Goal: Task Accomplishment & Management: Use online tool/utility

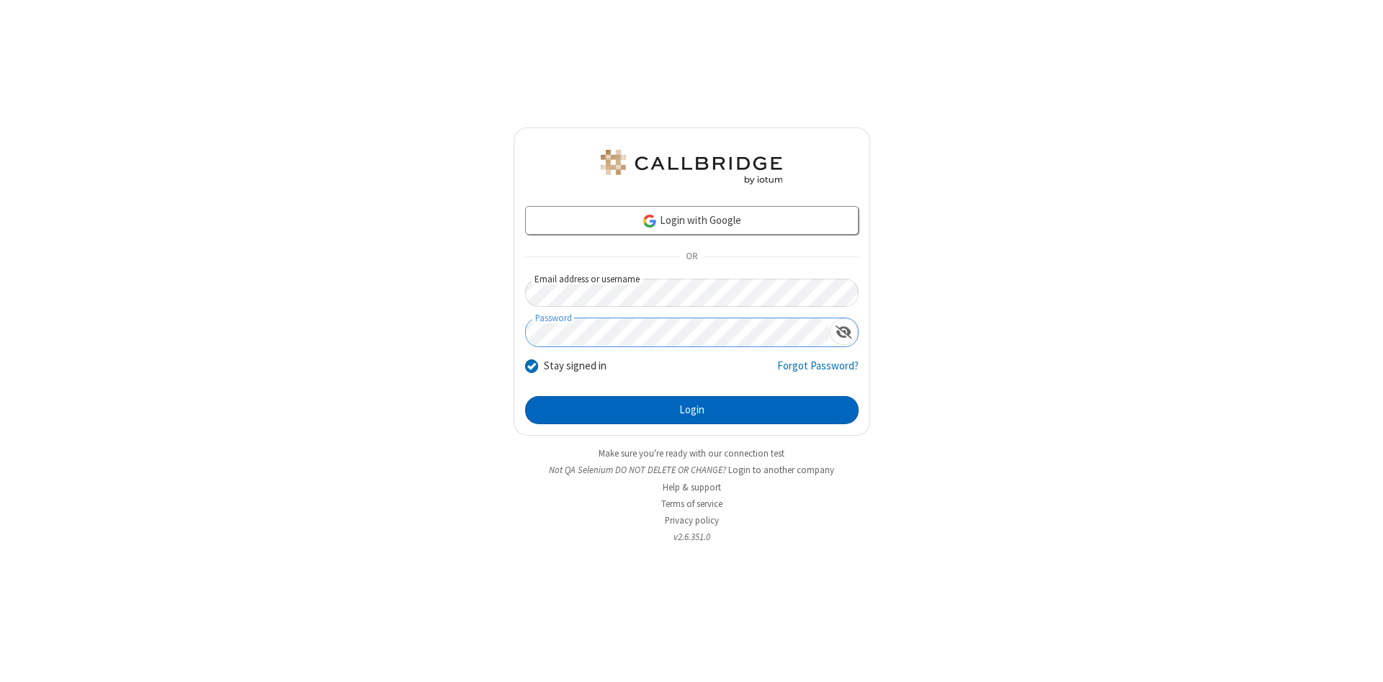
click at [691, 411] on button "Login" at bounding box center [691, 410] width 333 height 29
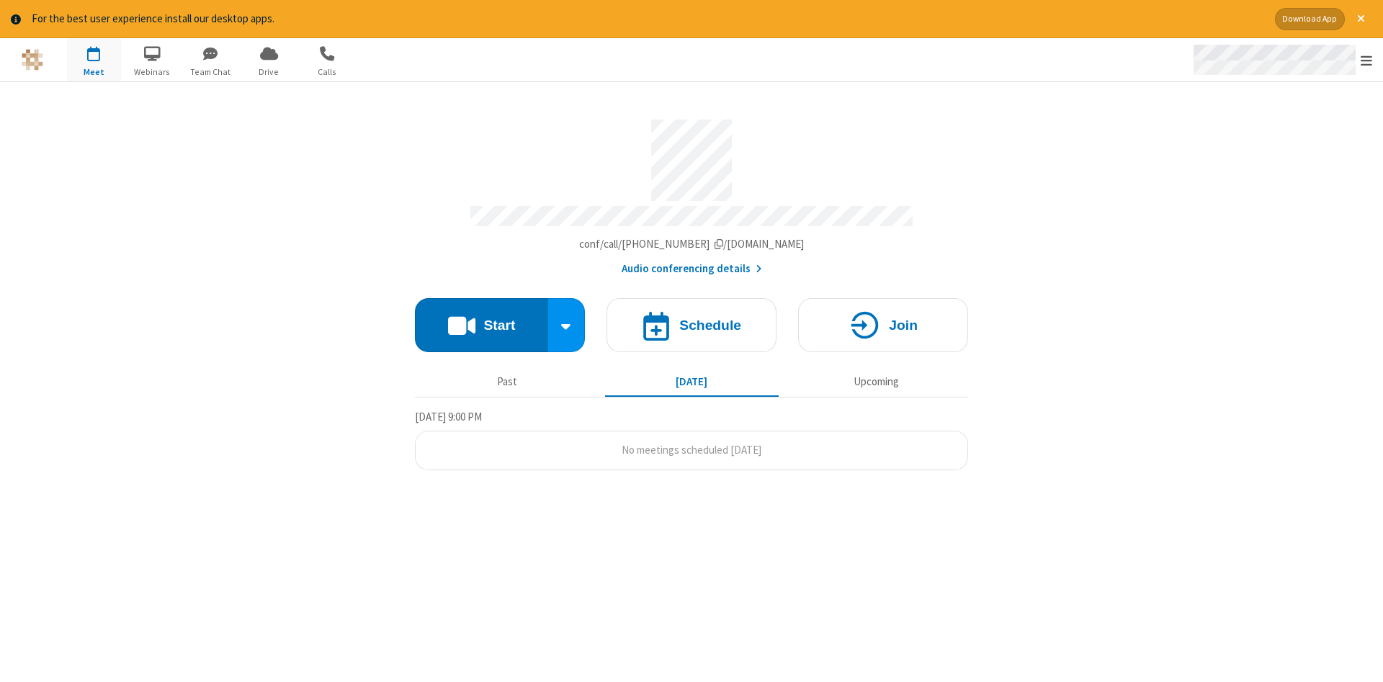
click at [1366, 60] on span "Open menu" at bounding box center [1366, 60] width 12 height 14
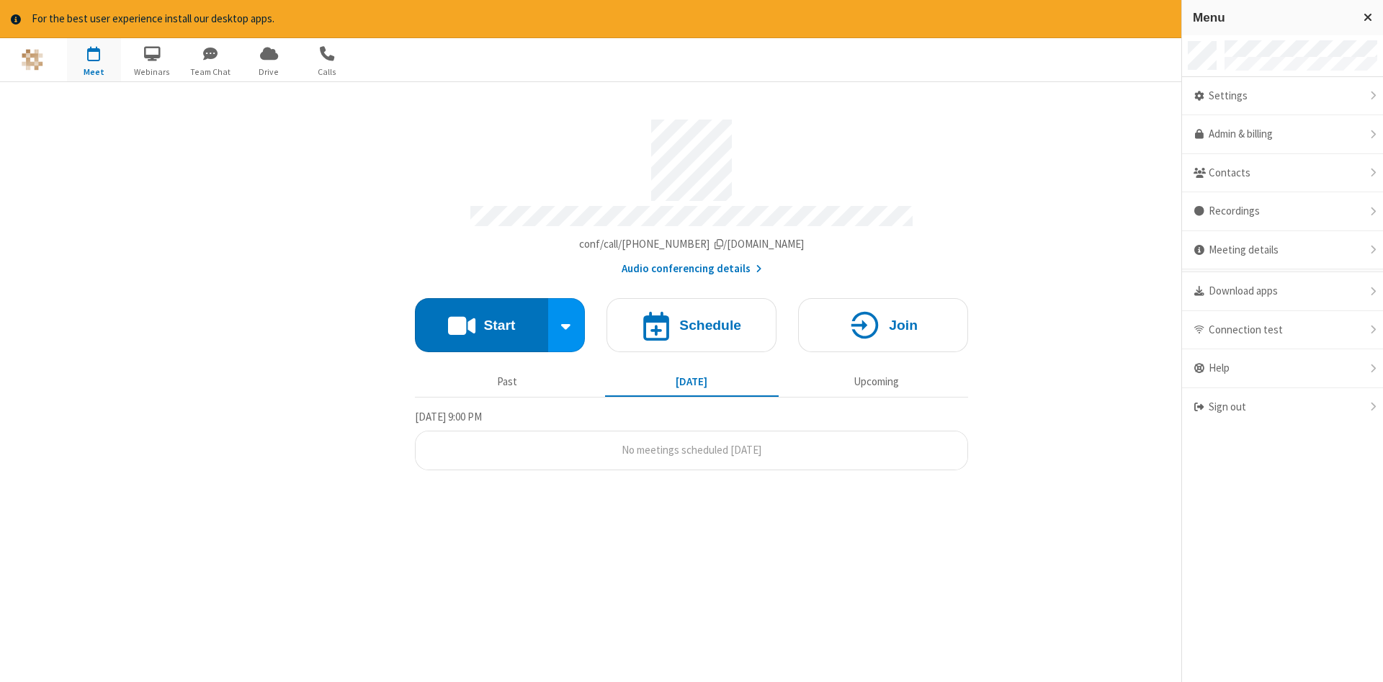
click at [94, 59] on span "button" at bounding box center [94, 53] width 54 height 24
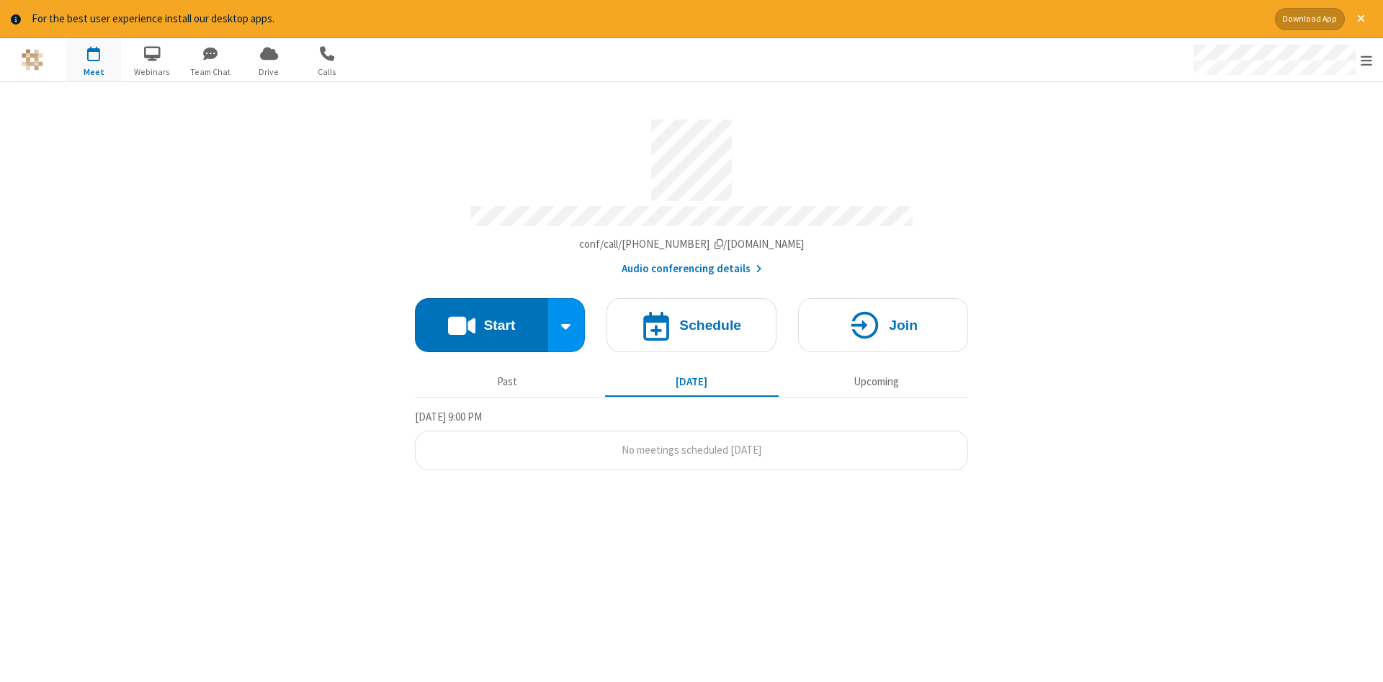
click at [94, 59] on span "button" at bounding box center [94, 53] width 54 height 24
click at [691, 320] on h4 "Schedule" at bounding box center [710, 325] width 62 height 14
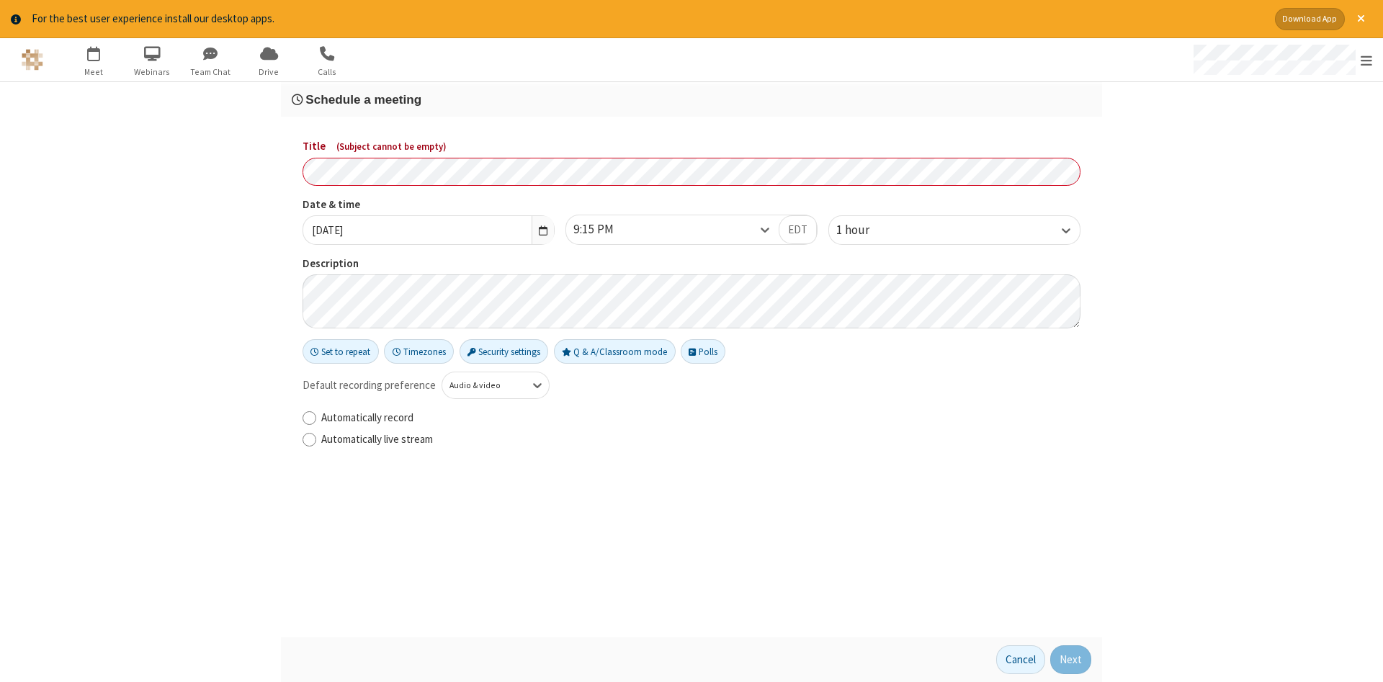
click at [691, 99] on h3 "Schedule a meeting" at bounding box center [691, 100] width 799 height 14
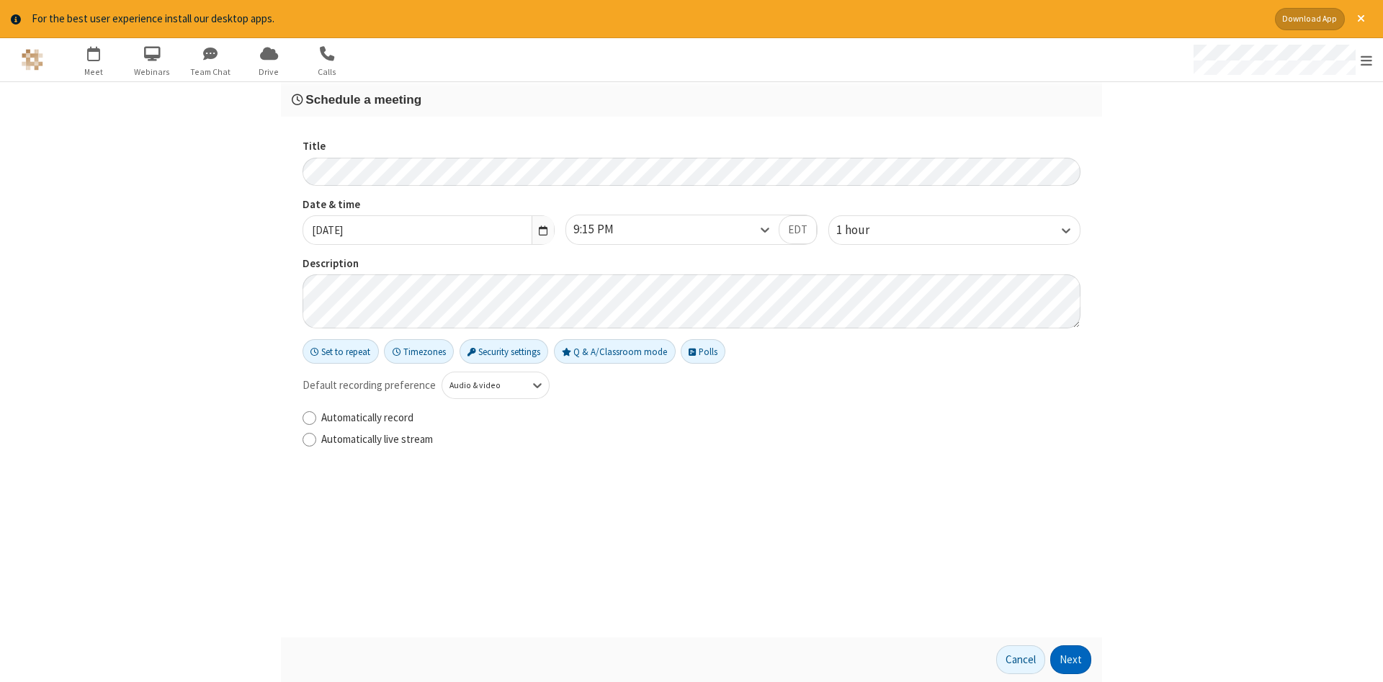
click at [1071, 660] on button "Next" at bounding box center [1070, 659] width 41 height 29
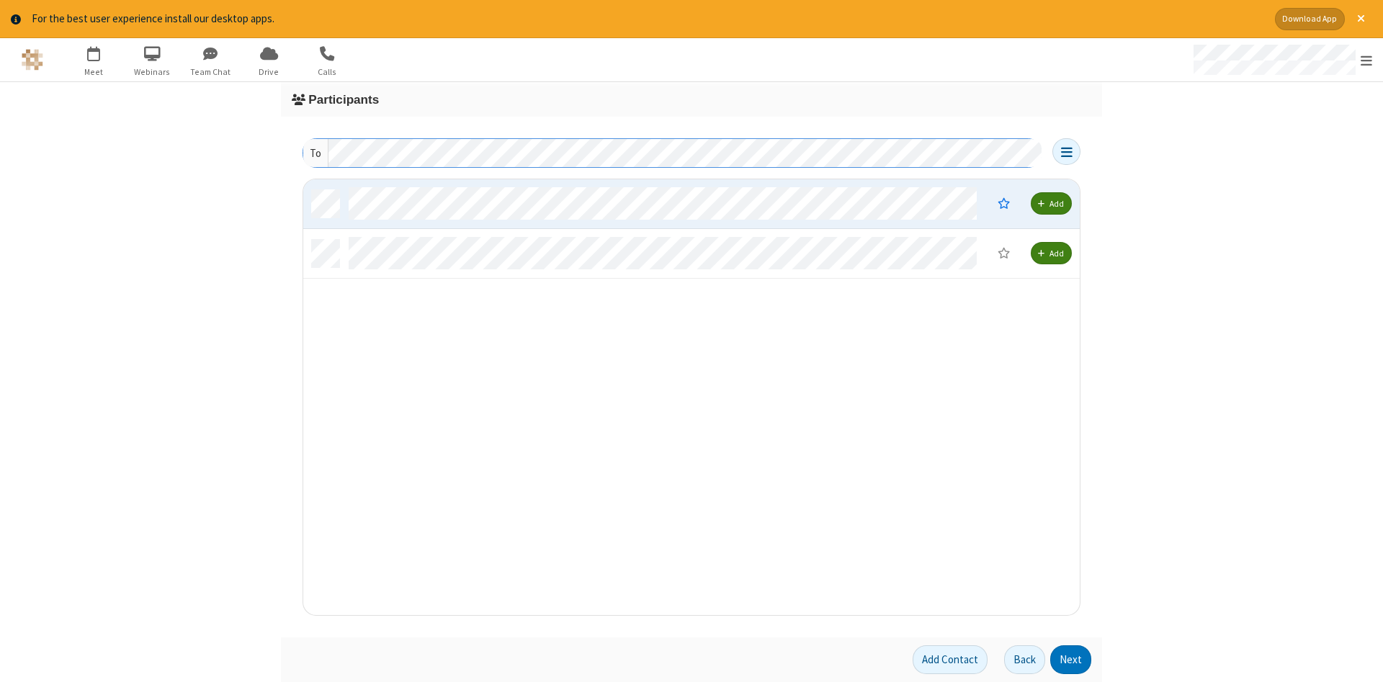
scroll to position [436, 776]
click at [1071, 660] on button "Next" at bounding box center [1070, 659] width 41 height 29
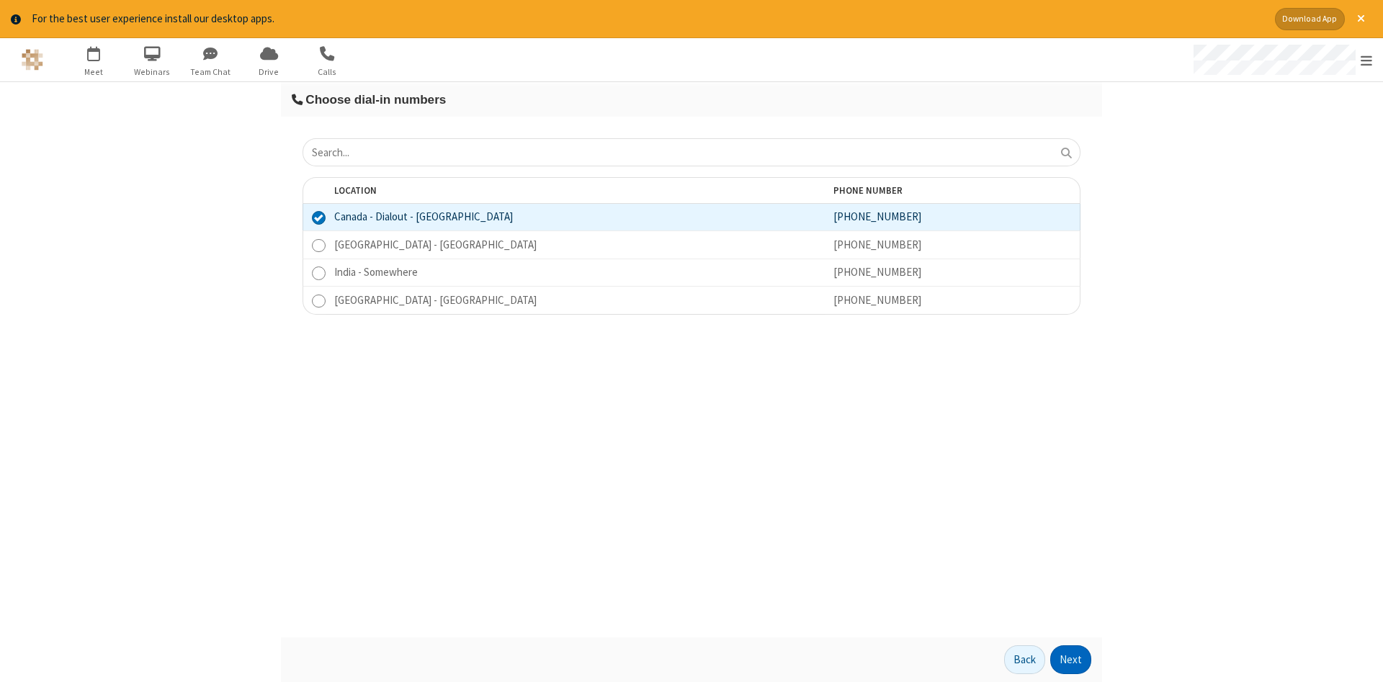
click at [1071, 660] on button "Next" at bounding box center [1070, 659] width 41 height 29
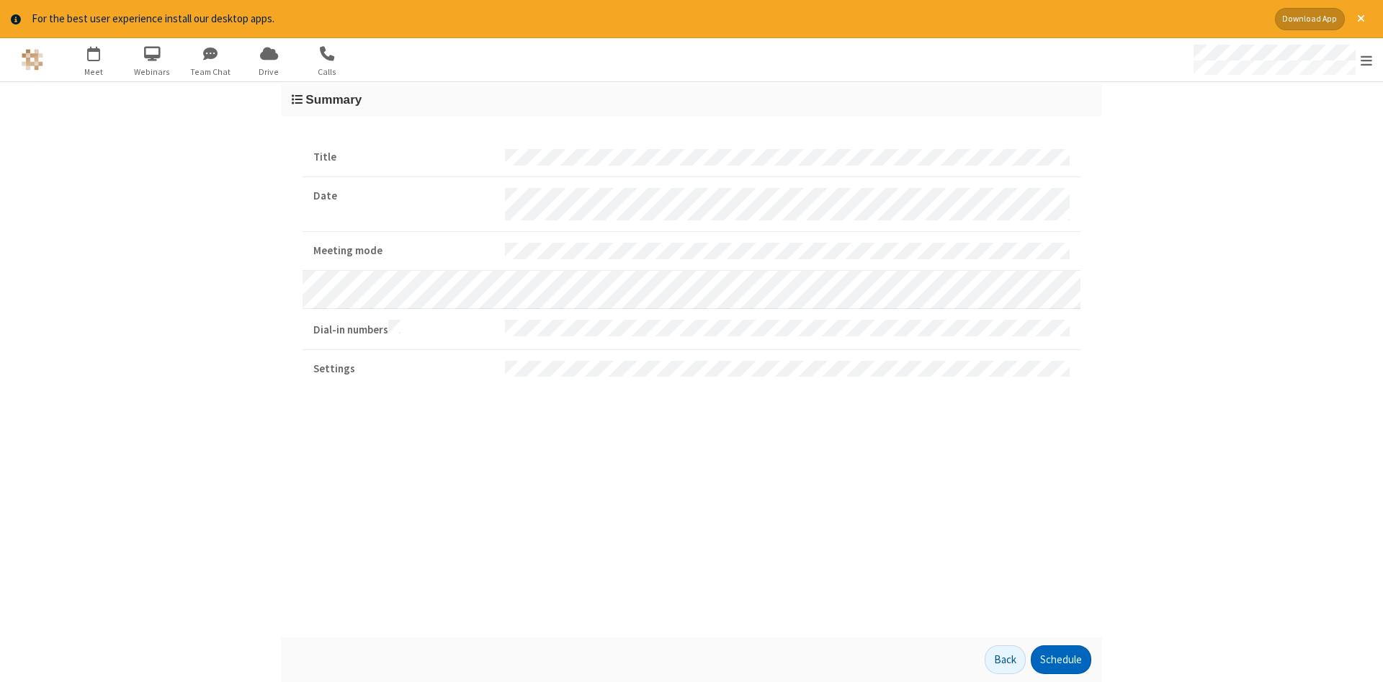
click at [1060, 660] on button "Schedule" at bounding box center [1061, 659] width 60 height 29
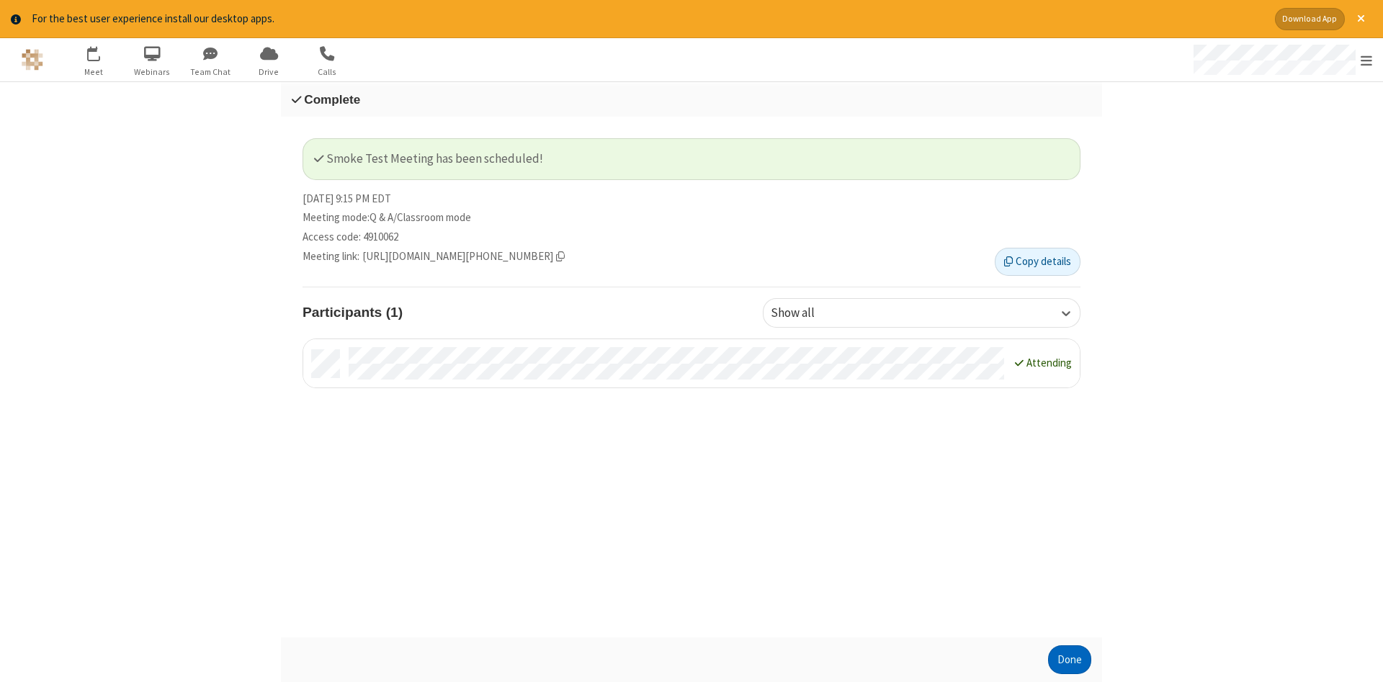
click at [1069, 660] on button "Done" at bounding box center [1069, 659] width 43 height 29
